Goal: Information Seeking & Learning: Learn about a topic

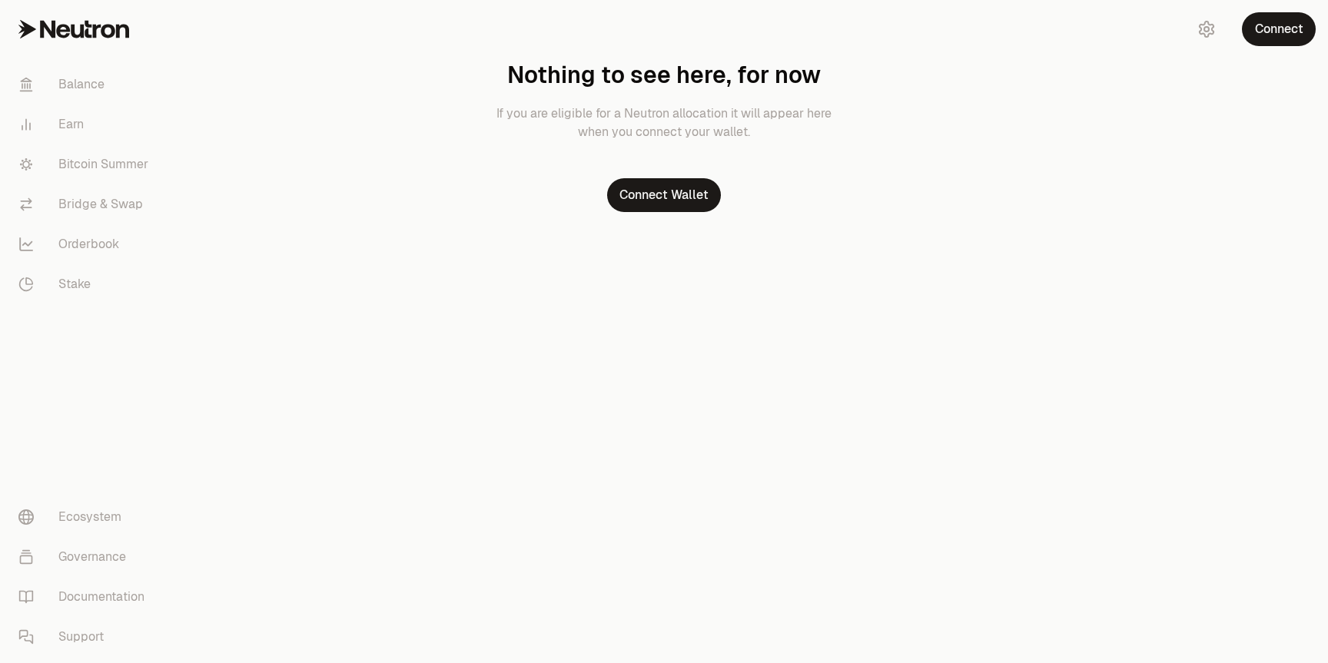
click at [80, 163] on link "Bitcoin Summer" at bounding box center [86, 165] width 160 height 40
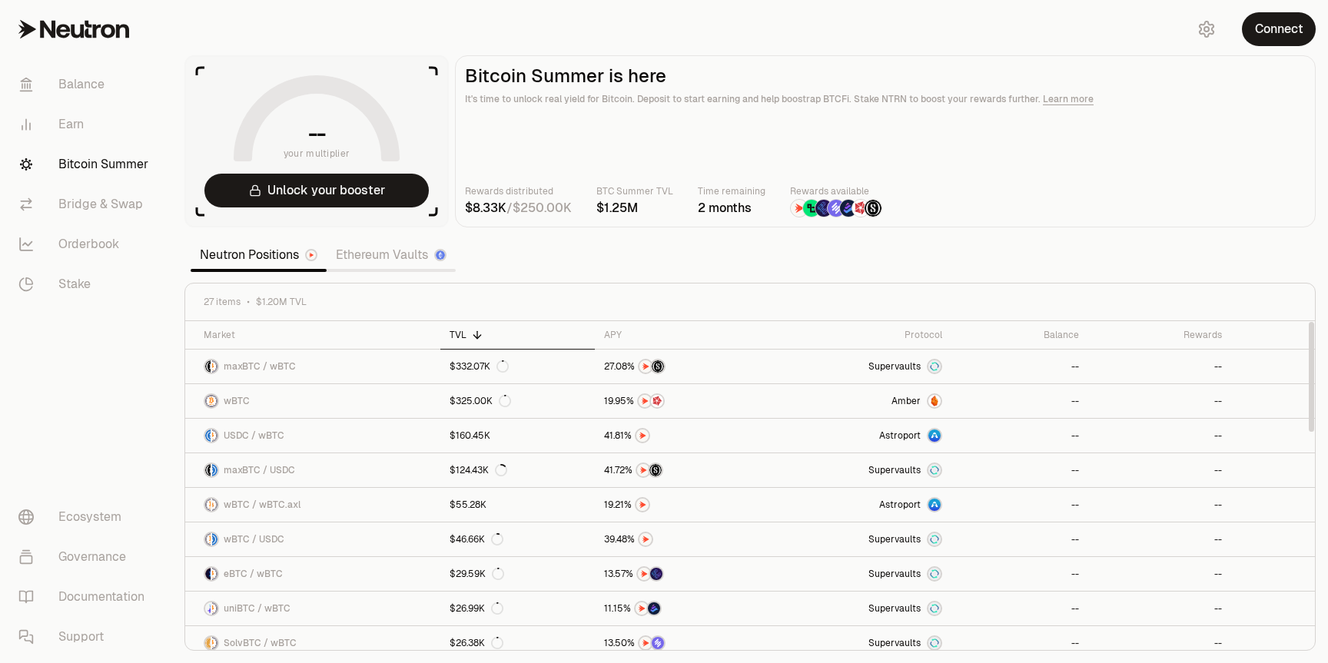
click at [391, 250] on link "Ethereum Vaults" at bounding box center [391, 255] width 129 height 31
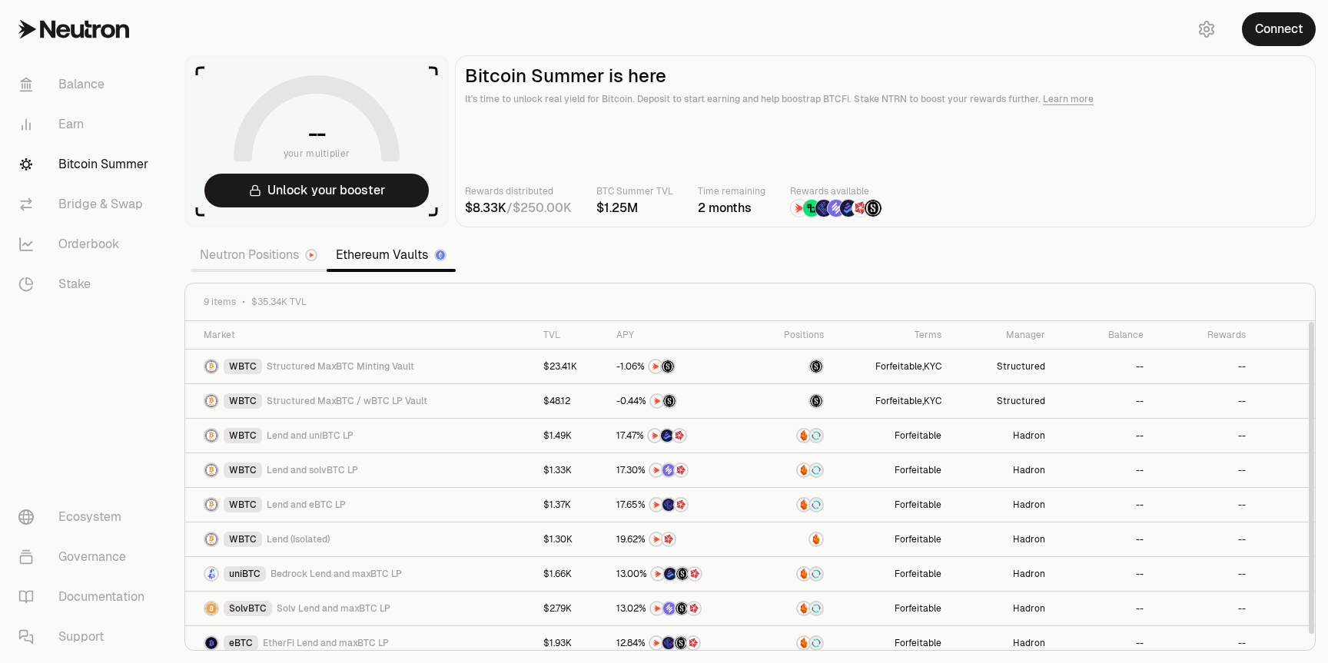
click at [245, 263] on link "Neutron Positions" at bounding box center [259, 255] width 136 height 31
